Goal: Task Accomplishment & Management: Manage account settings

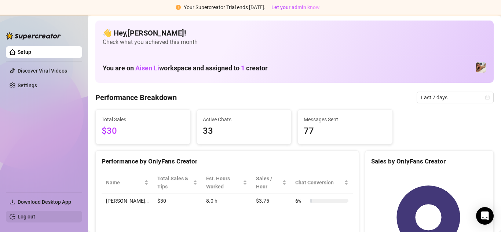
click at [18, 215] on link "Log out" at bounding box center [27, 217] width 18 height 6
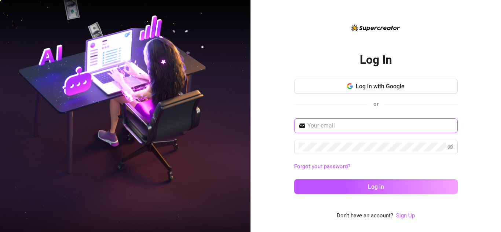
type input "[EMAIL_ADDRESS][DOMAIN_NAME]"
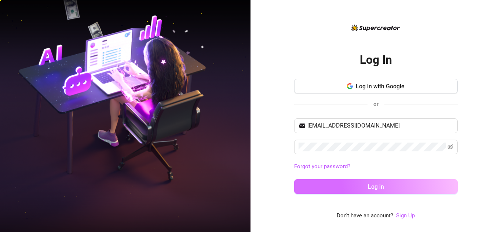
click at [350, 189] on button "Log in" at bounding box center [376, 186] width 164 height 15
